Goal: Find specific page/section: Find specific page/section

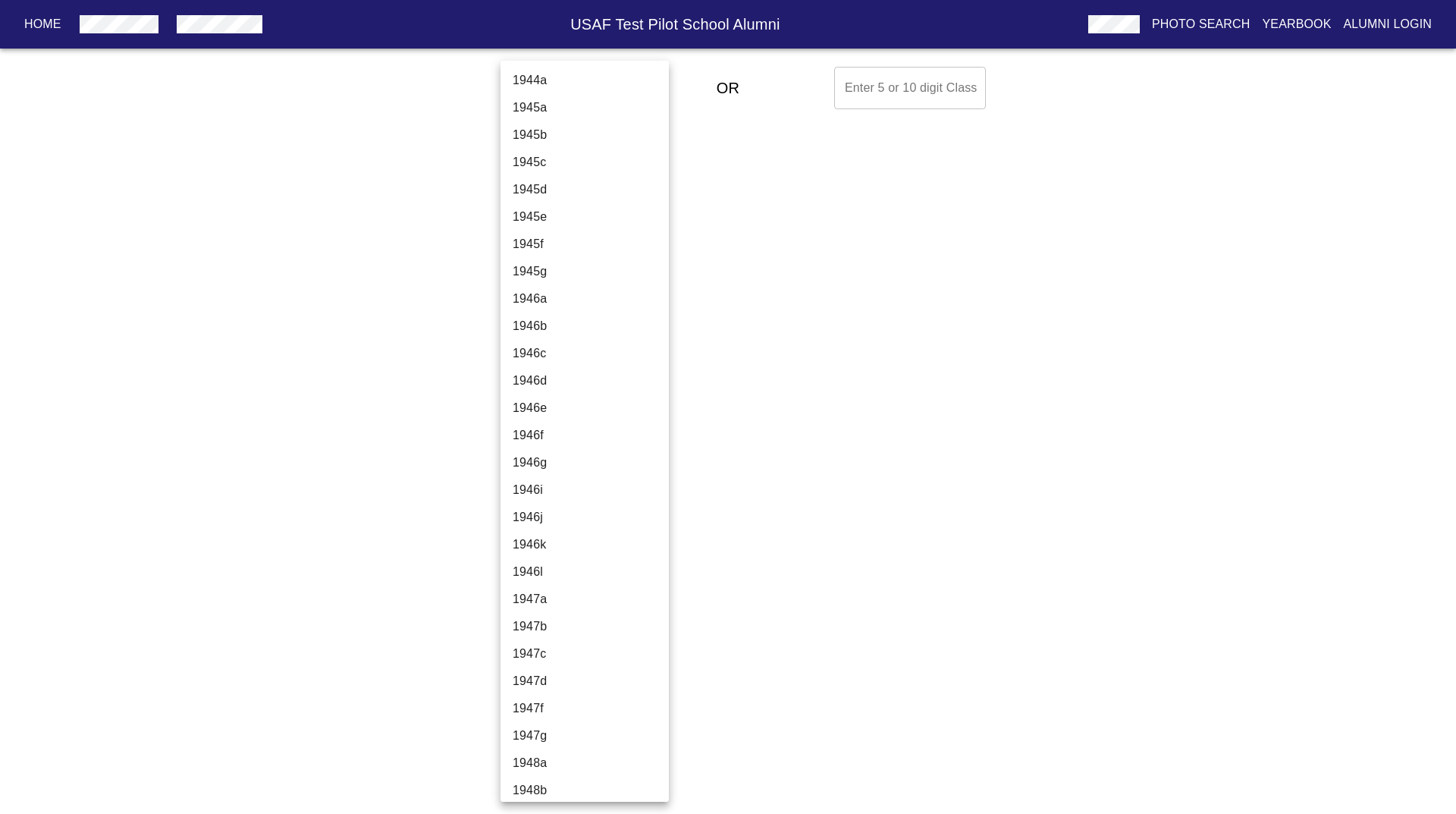
click at [573, 98] on body "Home USAF Test Pilot School Alumni Photo Search Yearbook Alumni Login Select A …" at bounding box center [728, 87] width 1456 height 54
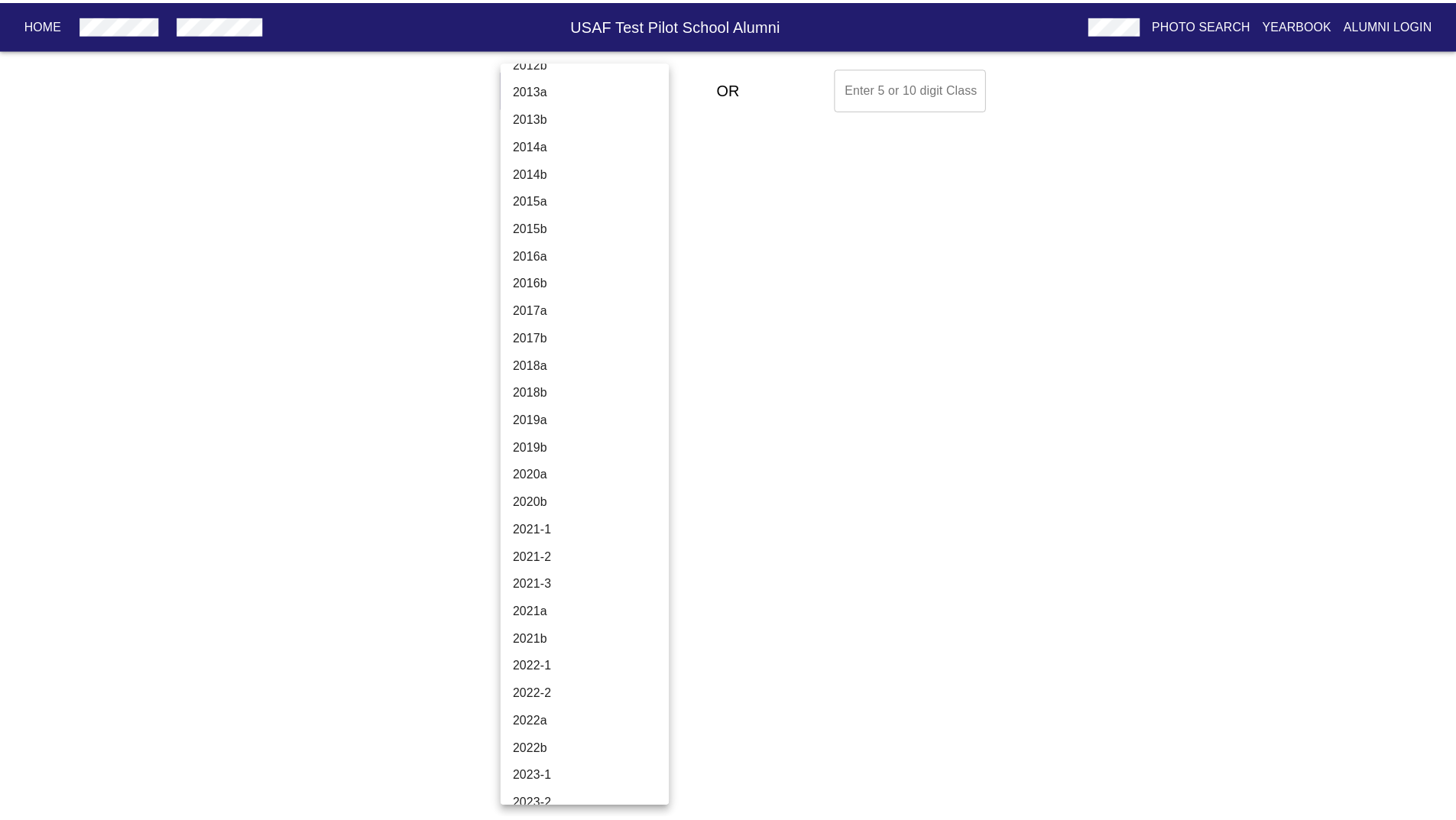
scroll to position [4722, 0]
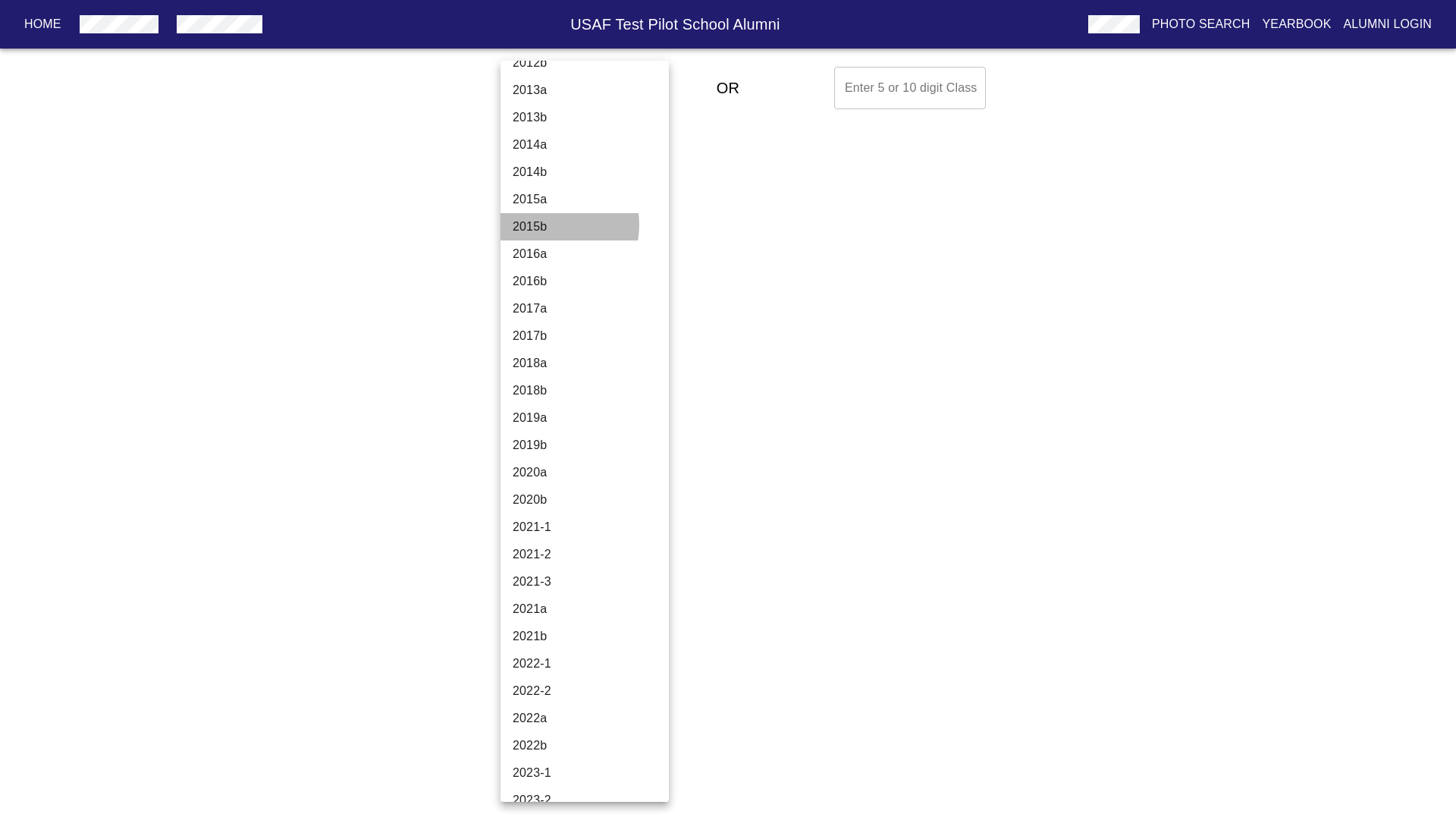
click at [546, 225] on li "2015b" at bounding box center [590, 227] width 180 height 28
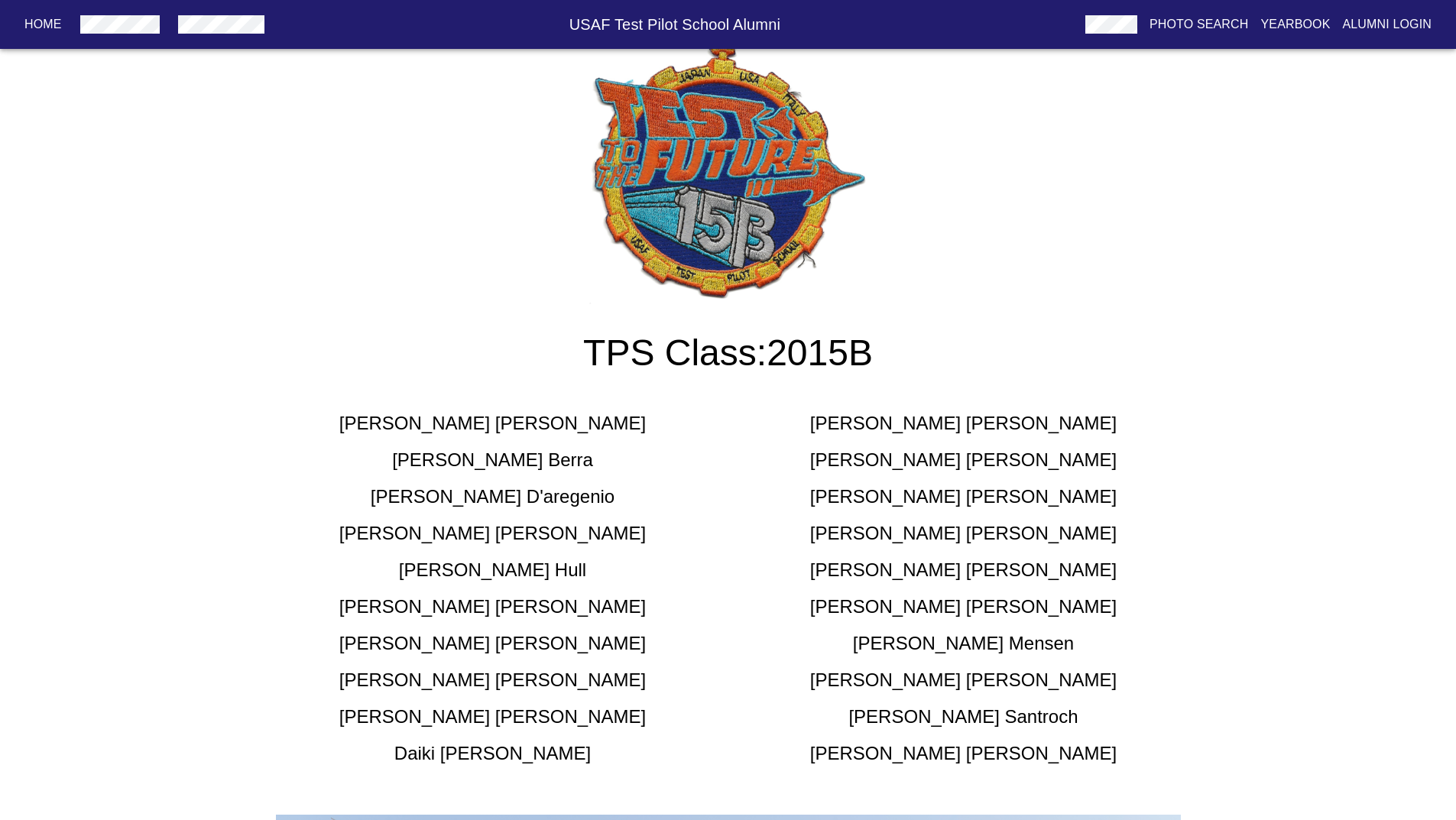
scroll to position [120, 0]
click at [829, 346] on h3 "TPS Class: 2015B" at bounding box center [728, 354] width 942 height 43
copy h3 "2015B"
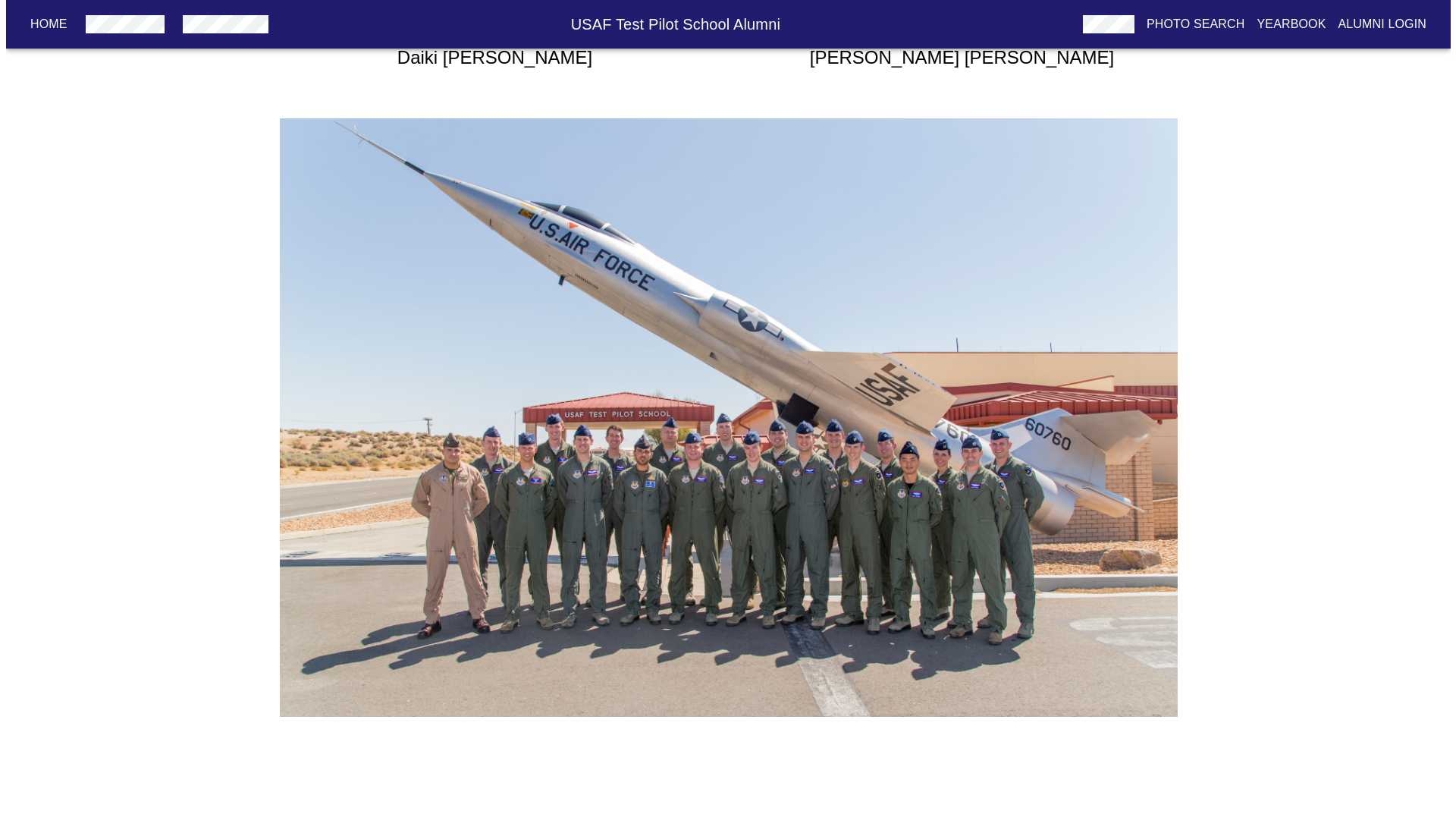
scroll to position [0, 0]
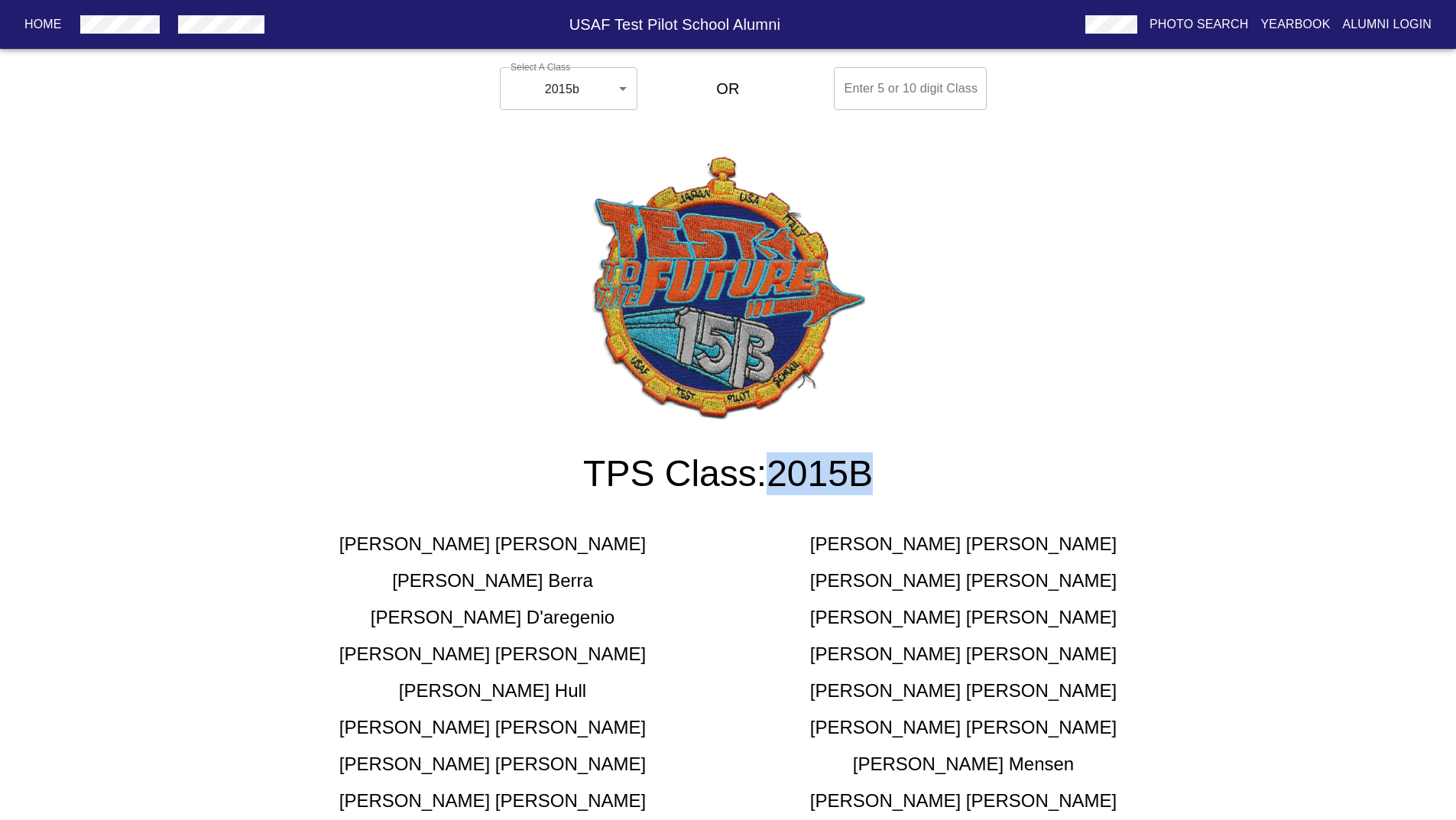
click at [850, 325] on img at bounding box center [728, 289] width 283 height 272
drag, startPoint x: 828, startPoint y: 532, endPoint x: 822, endPoint y: 520, distance: 13.4
click at [825, 523] on div "[PERSON_NAME] [PERSON_NAME] [PERSON_NAME] [PERSON_NAME] [PERSON_NAME] [PERSON_N…" at bounding box center [728, 703] width 942 height 367
click at [758, 455] on h3 "TPS Class: 2015B" at bounding box center [728, 474] width 942 height 43
drag, startPoint x: 889, startPoint y: 461, endPoint x: 572, endPoint y: 472, distance: 317.2
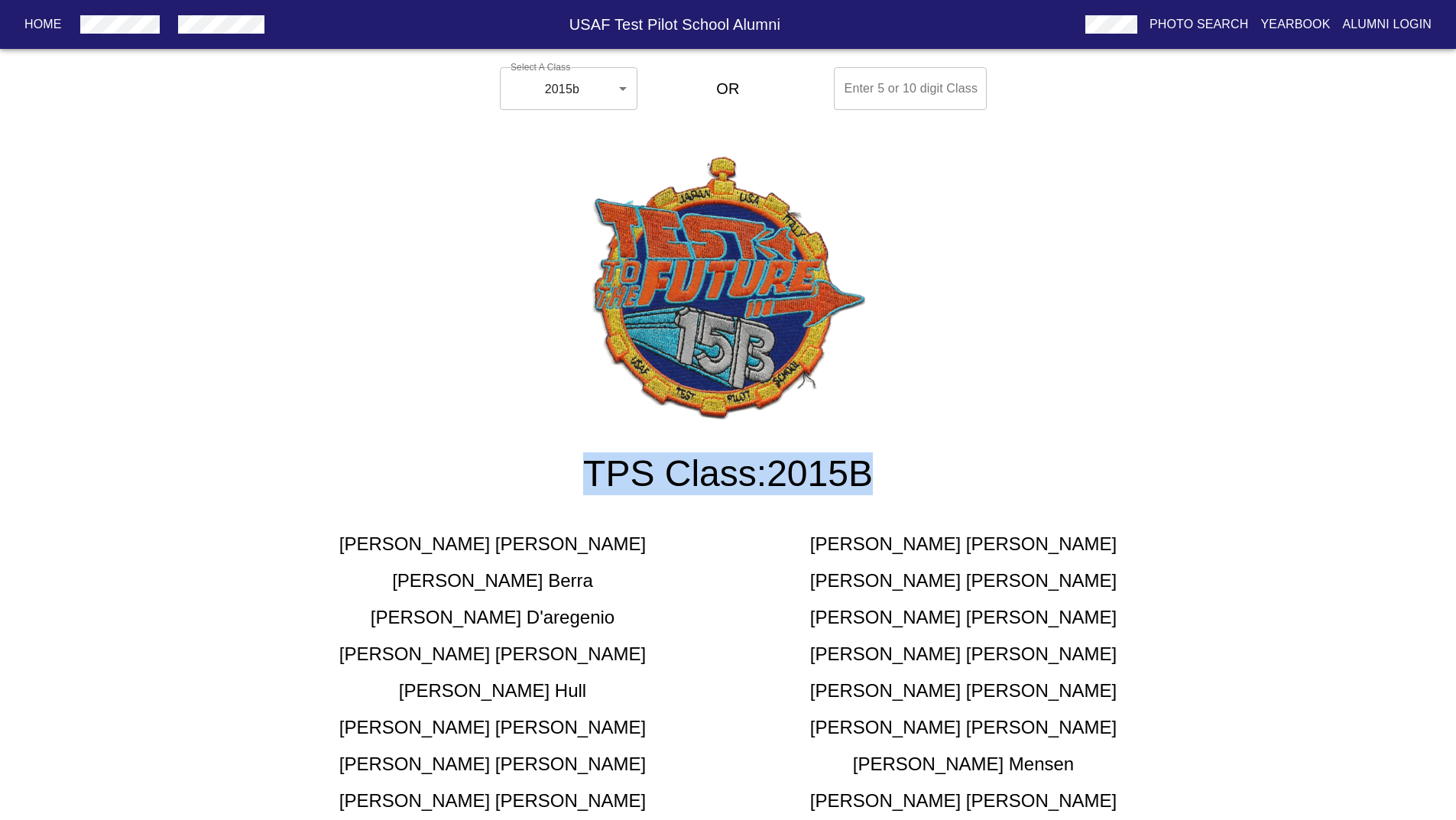
click at [572, 472] on h3 "TPS Class: 2015B" at bounding box center [728, 474] width 942 height 43
click at [627, 475] on h3 "TPS Class: 2015B" at bounding box center [728, 474] width 942 height 43
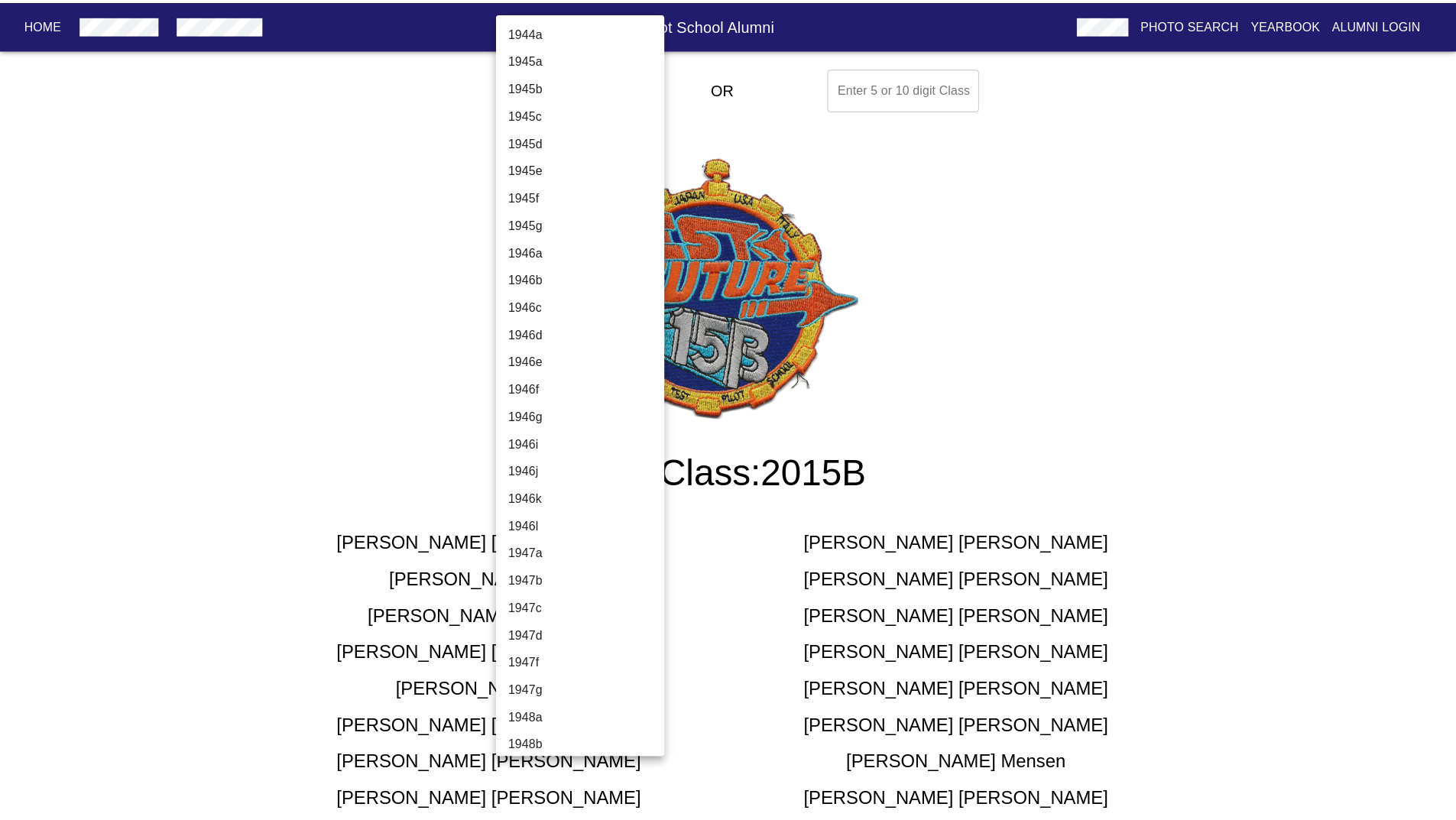
scroll to position [4517, 0]
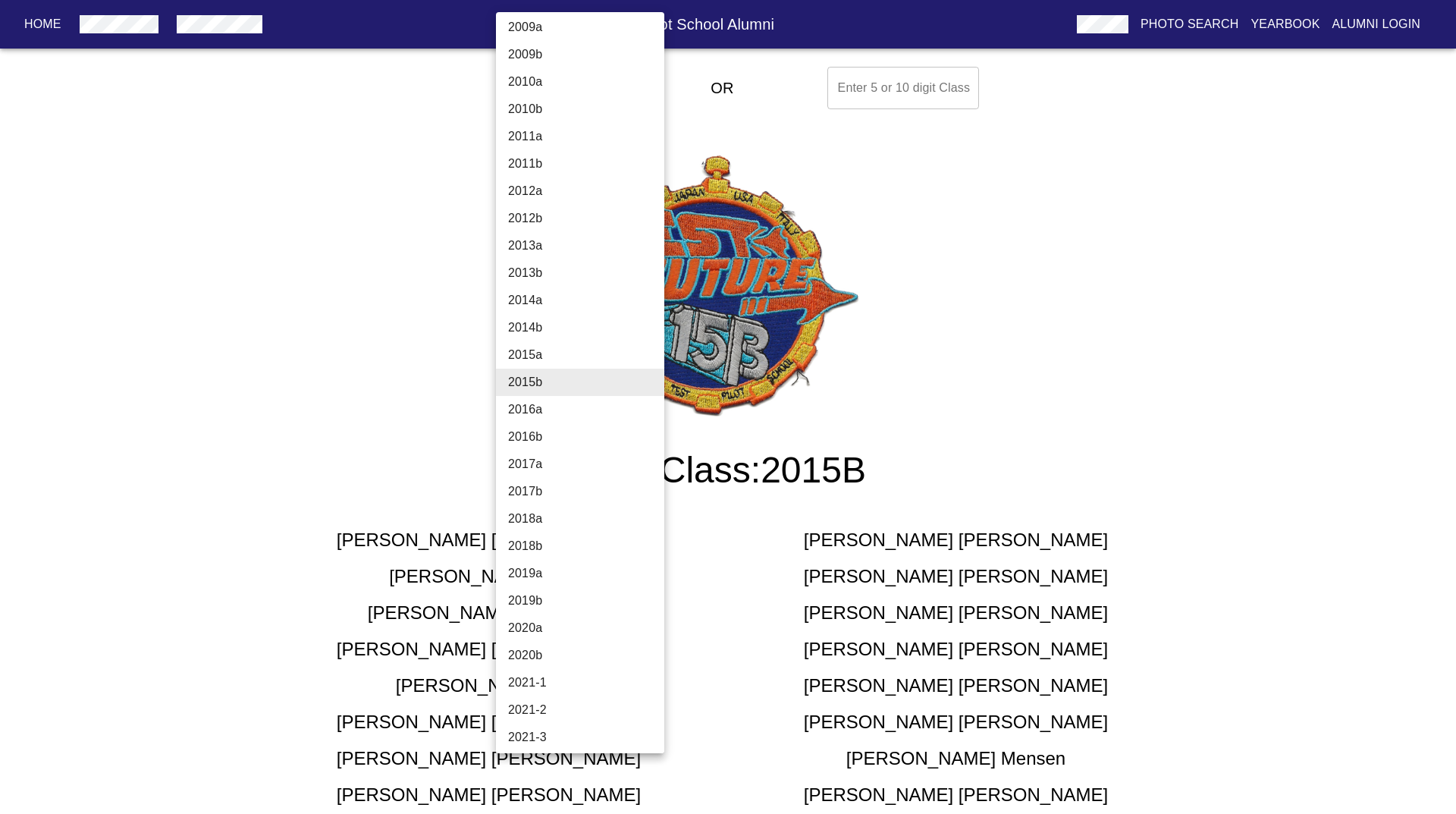
click at [587, 84] on body "Home USAF Test Pilot School Alumni Photo Search Yearbook Alumni Login Select A …" at bounding box center [728, 812] width 1456 height 1503
click at [543, 492] on li "2017b" at bounding box center [586, 492] width 180 height 28
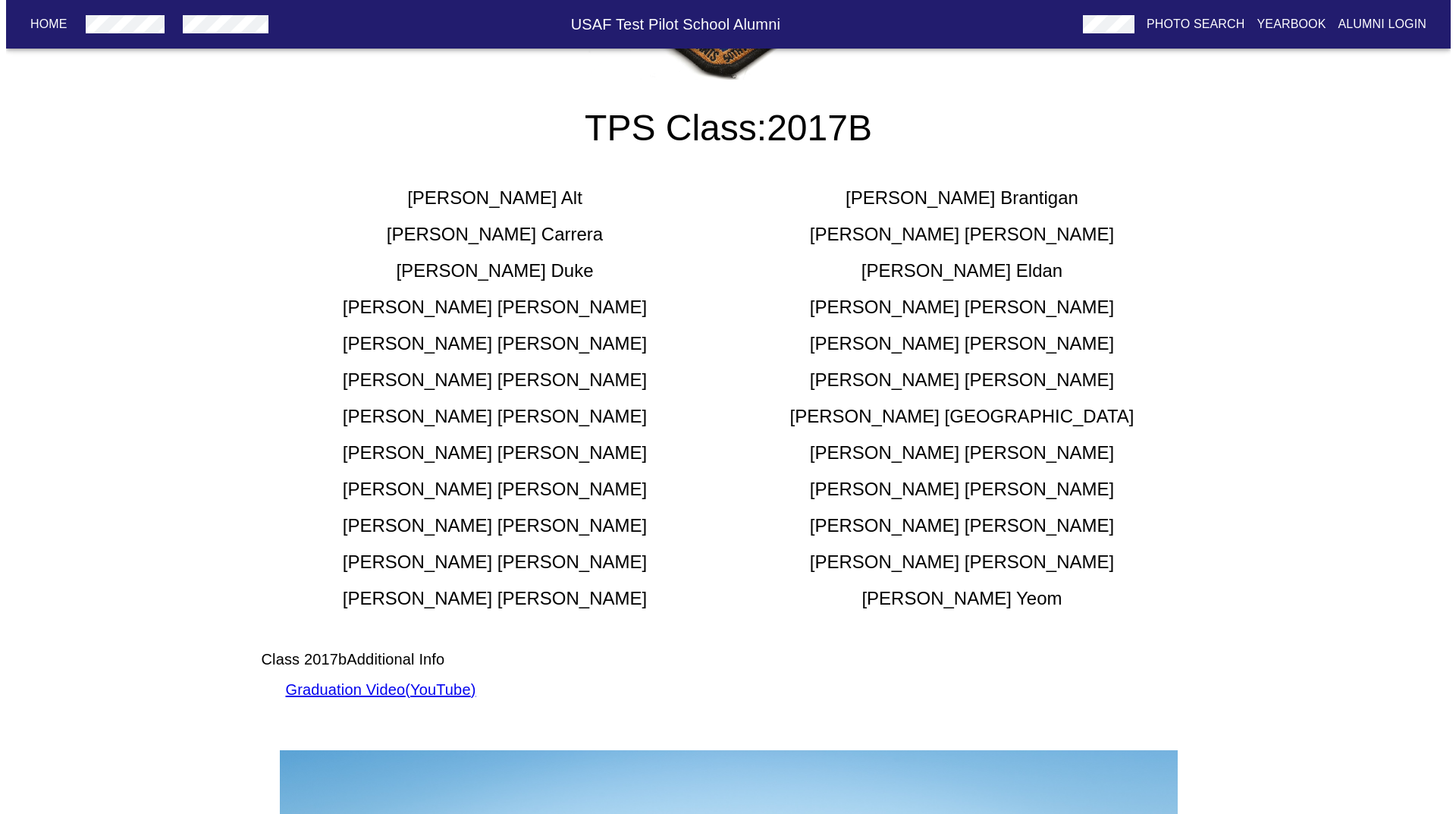
scroll to position [0, 0]
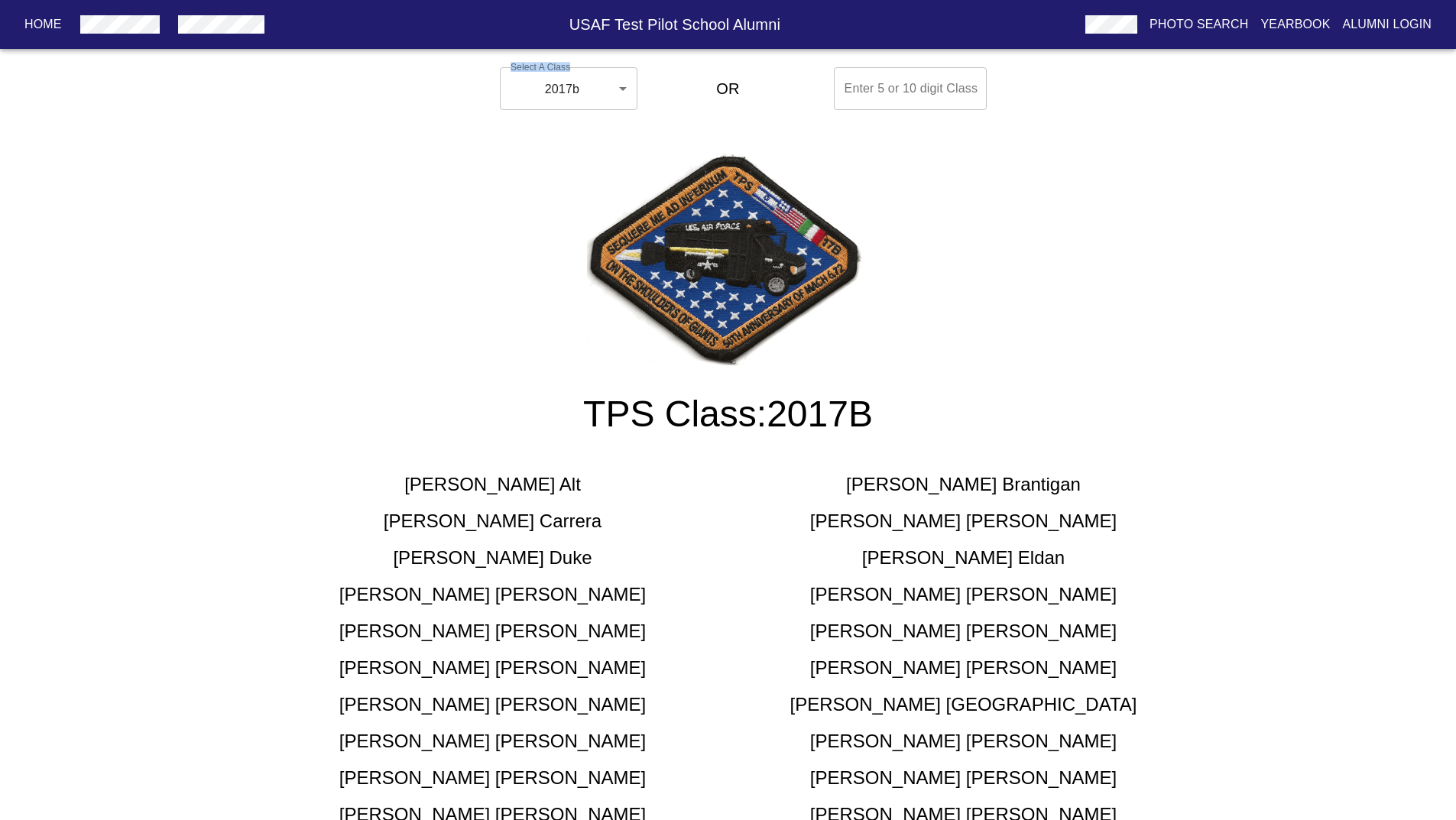
drag, startPoint x: 581, startPoint y: 64, endPoint x: 560, endPoint y: 95, distance: 37.4
click at [560, 95] on div "Select A Class 2017b 2017b ​" at bounding box center [545, 88] width 104 height 55
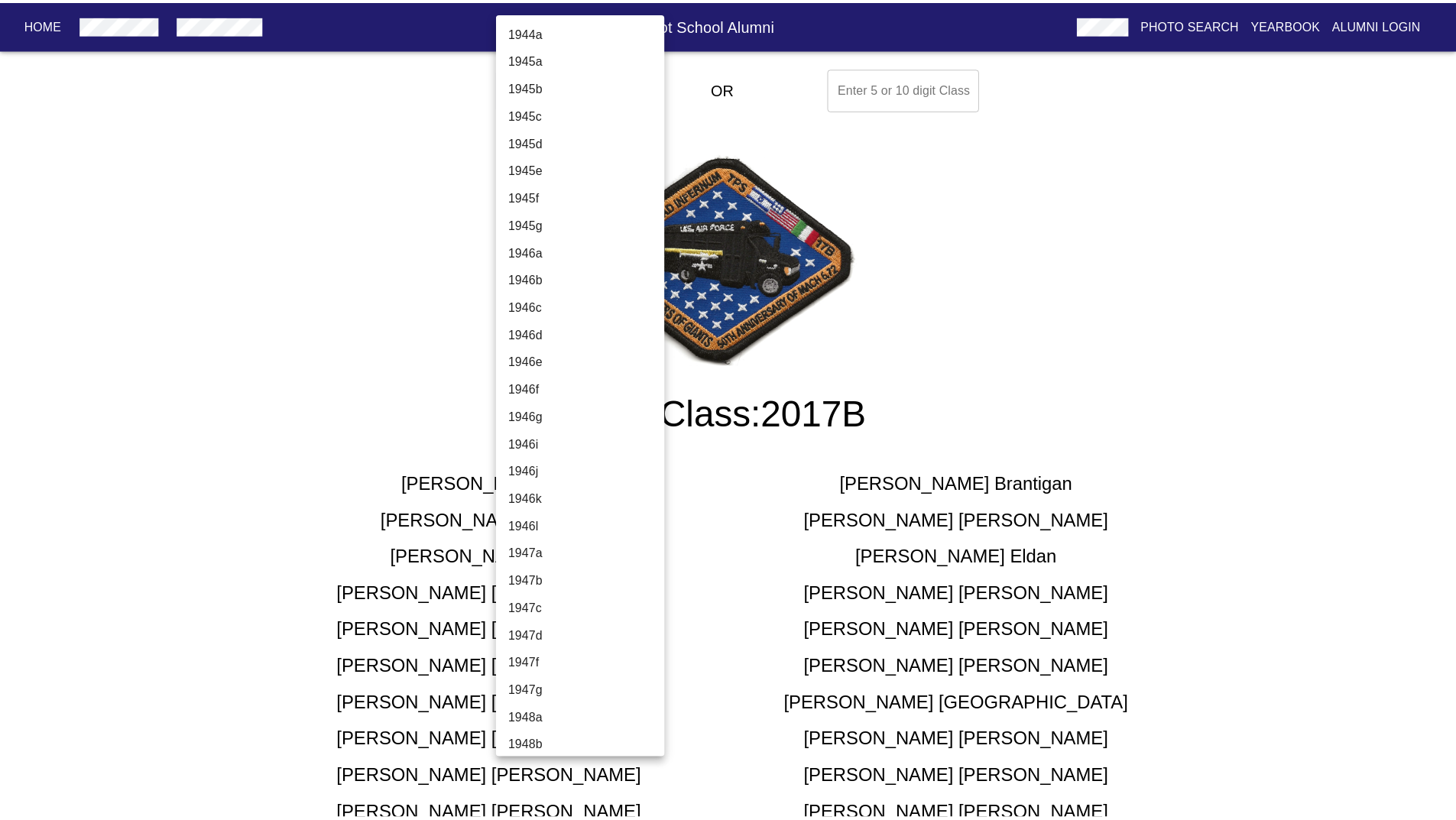
scroll to position [4626, 0]
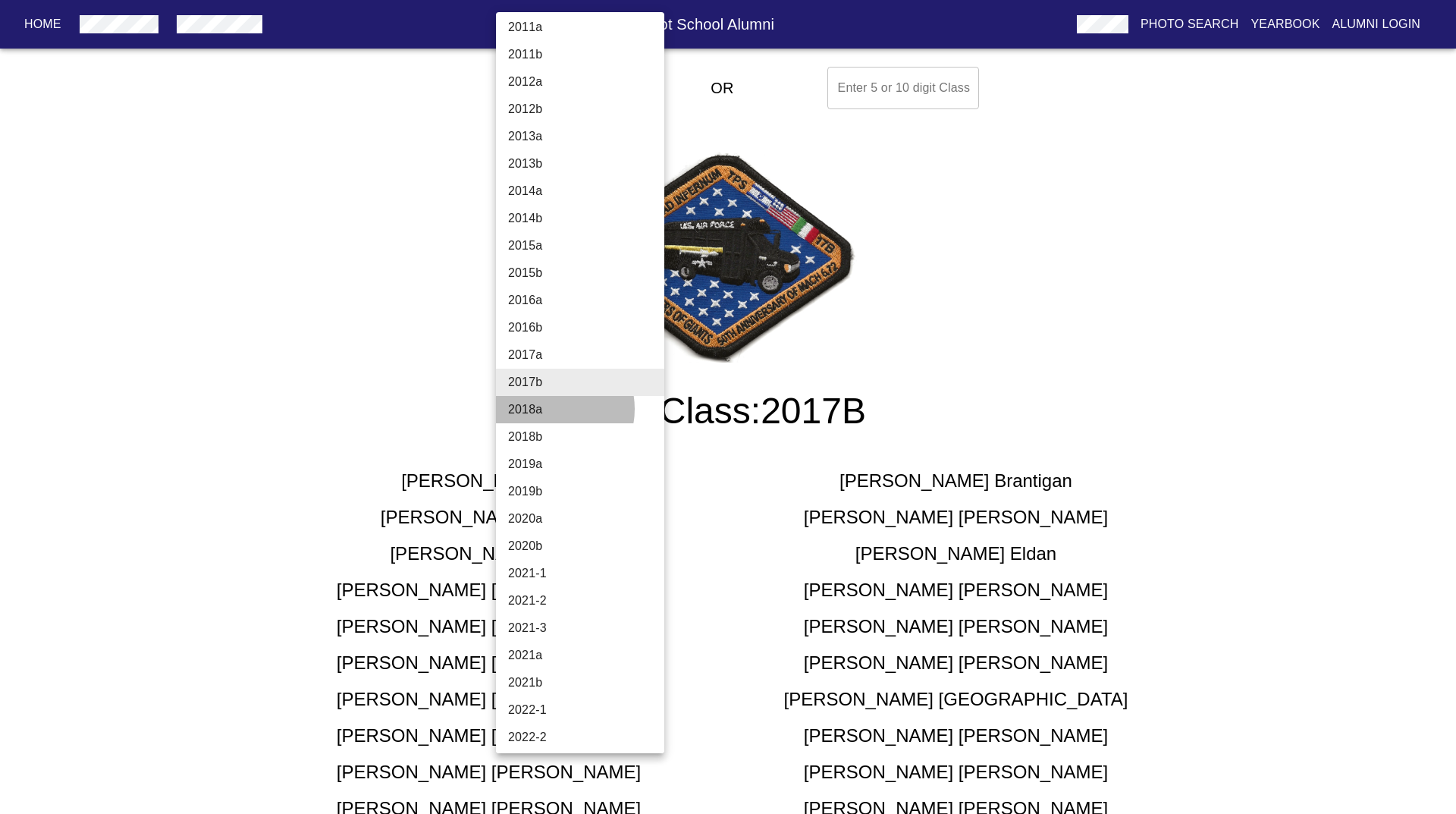
click at [551, 409] on li "2018a" at bounding box center [586, 410] width 180 height 28
type input "2018a"
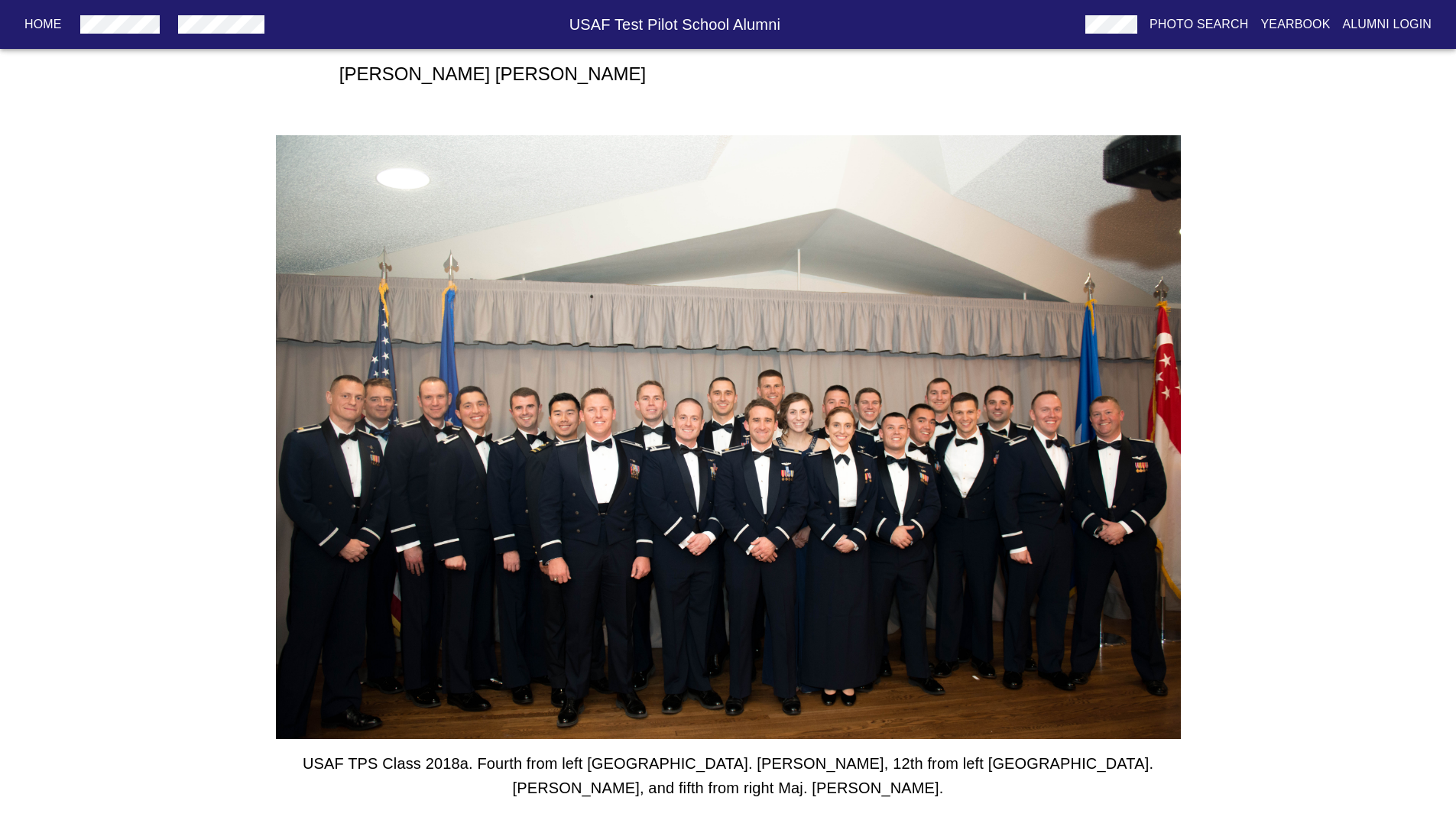
scroll to position [0, 0]
